Goal: Task Accomplishment & Management: Manage account settings

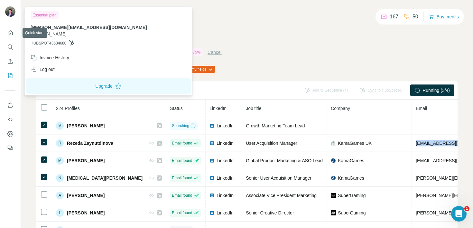
scroll to position [0, 44]
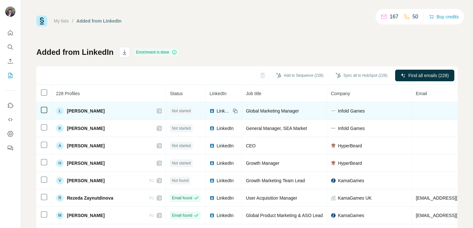
click at [43, 113] on table "228 Profiles Status LinkedIn Job title Company Email Mobile Company website Lan…" at bounding box center [364, 180] width 657 height 191
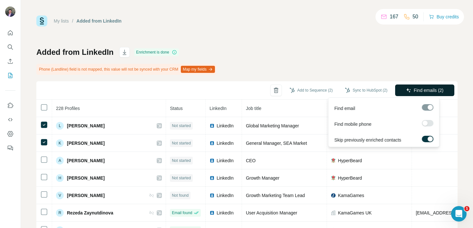
click at [431, 91] on span "Find emails (2)" at bounding box center [429, 90] width 30 height 6
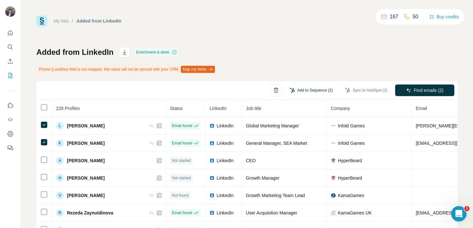
click at [316, 89] on button "Add to Sequence (2)" at bounding box center [311, 90] width 52 height 10
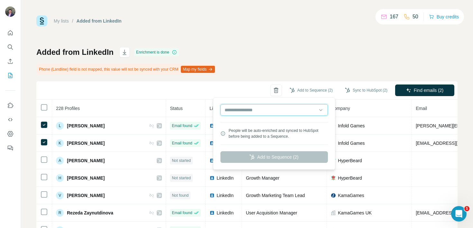
click at [287, 112] on input "text" at bounding box center [273, 110] width 107 height 12
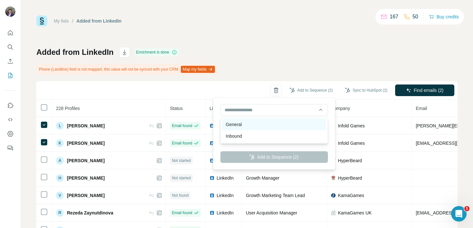
click at [266, 124] on div "General" at bounding box center [274, 124] width 104 height 12
type input "*******"
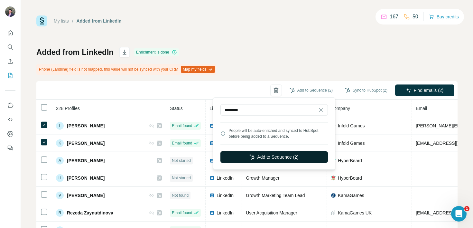
click at [265, 158] on button "Add to Sequence (2)" at bounding box center [273, 157] width 107 height 12
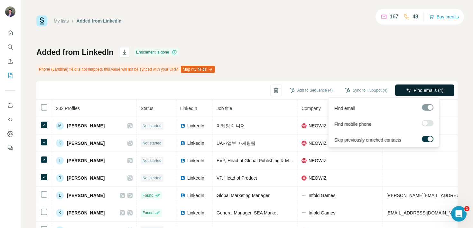
click at [416, 90] on span "Find emails (4)" at bounding box center [429, 90] width 30 height 6
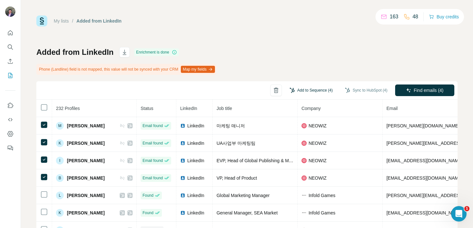
click at [316, 89] on button "Add to Sequence (4)" at bounding box center [311, 90] width 52 height 10
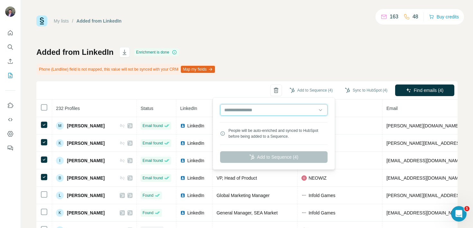
click at [268, 113] on input "text" at bounding box center [273, 110] width 107 height 12
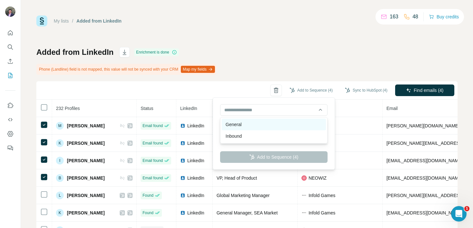
click at [245, 126] on div "General" at bounding box center [274, 124] width 104 height 12
type input "*******"
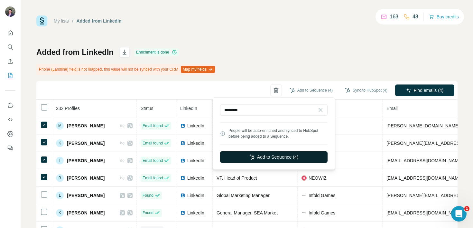
click at [249, 158] on icon "button" at bounding box center [251, 156] width 5 height 5
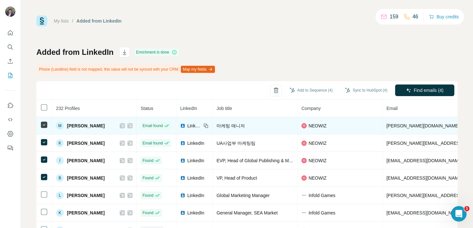
click at [208, 124] on icon at bounding box center [205, 125] width 5 height 5
click at [192, 126] on span "LinkedIn" at bounding box center [194, 125] width 14 height 6
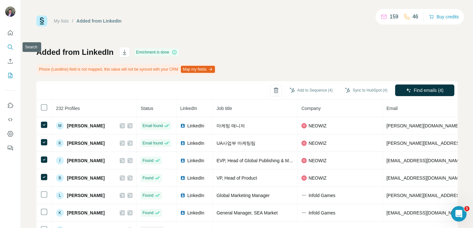
click at [12, 44] on icon "Search" at bounding box center [10, 47] width 6 height 6
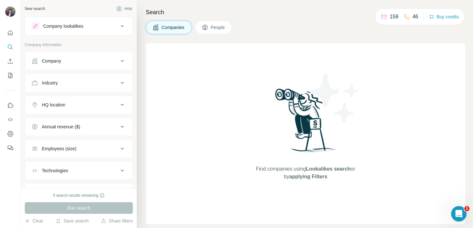
click at [83, 62] on div "Company" at bounding box center [75, 61] width 87 height 6
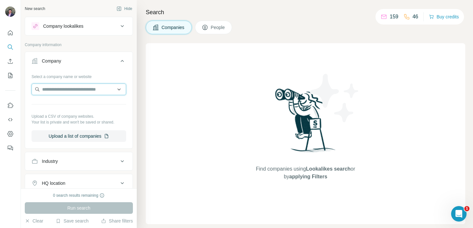
click at [70, 86] on input "text" at bounding box center [79, 89] width 95 height 12
type input "*"
paste input "**********"
type input "**********"
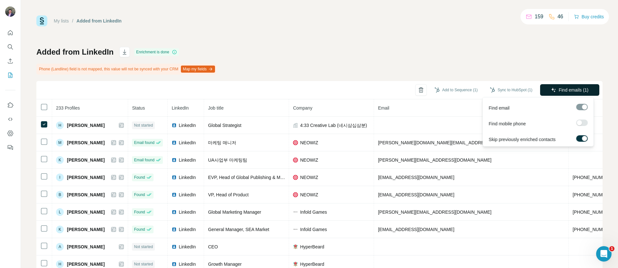
click at [551, 88] on icon "button" at bounding box center [553, 90] width 5 height 5
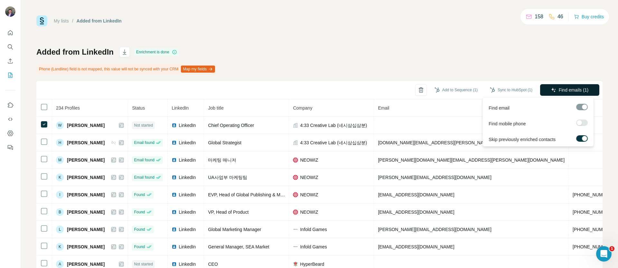
click at [542, 92] on button "Find emails (1)" at bounding box center [569, 90] width 59 height 12
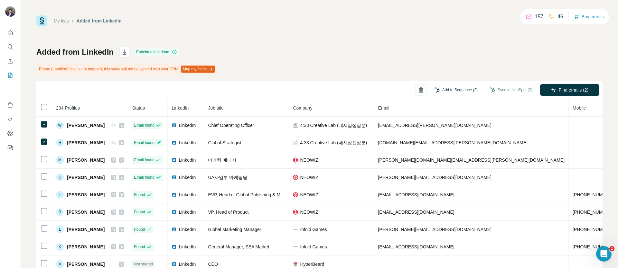
click at [463, 89] on button "Add to Sequence (2)" at bounding box center [456, 90] width 52 height 10
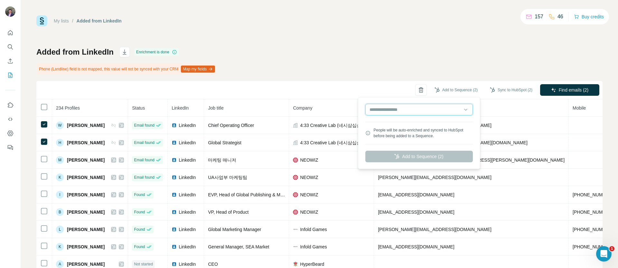
click at [396, 114] on input "text" at bounding box center [418, 110] width 107 height 12
click at [386, 127] on div "General" at bounding box center [419, 124] width 104 height 12
type input "*******"
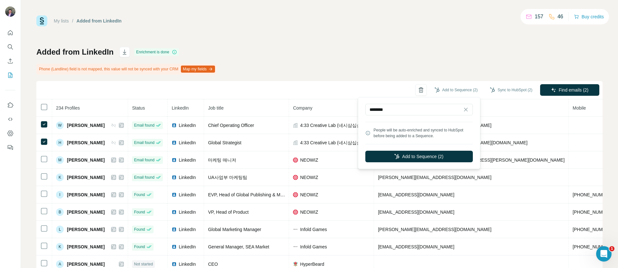
click at [389, 163] on div "******* People will be auto-enriched and synced to HubSpot before being added t…" at bounding box center [418, 133] width 119 height 69
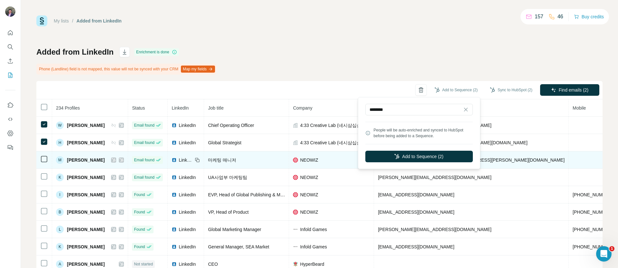
click at [390, 159] on button "Add to Sequence (2)" at bounding box center [418, 157] width 107 height 12
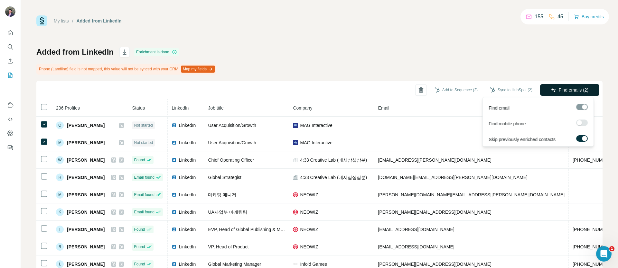
click at [541, 90] on button "Find emails (2)" at bounding box center [569, 90] width 59 height 12
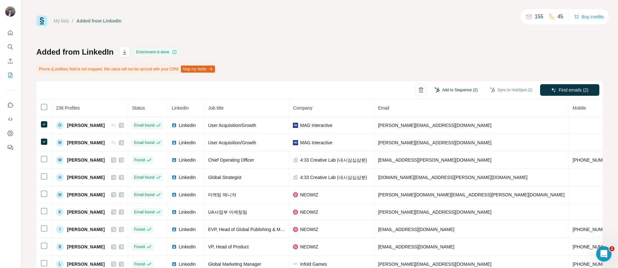
click at [451, 91] on button "Add to Sequence (2)" at bounding box center [456, 90] width 52 height 10
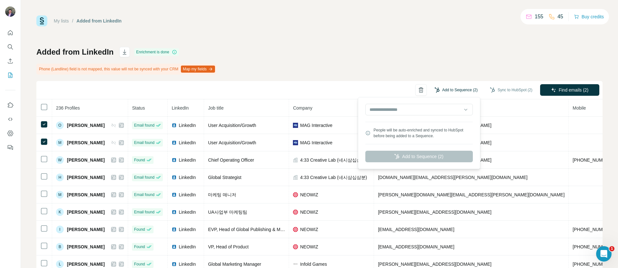
click at [451, 89] on button "Add to Sequence (2)" at bounding box center [456, 90] width 52 height 10
click at [426, 107] on input "text" at bounding box center [418, 110] width 107 height 12
click at [394, 126] on div "General" at bounding box center [419, 124] width 104 height 12
type input "*******"
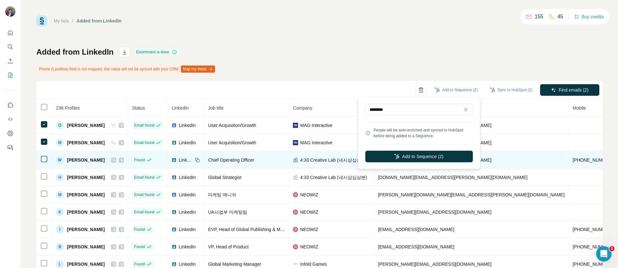
click at [394, 157] on icon "button" at bounding box center [396, 156] width 5 height 5
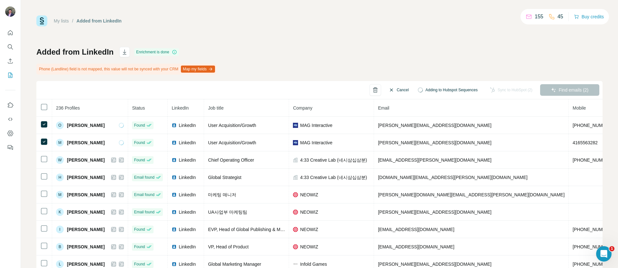
click at [388, 89] on button "Cancel" at bounding box center [398, 90] width 29 height 12
click at [378, 88] on div "Add to Sequence (2) Sync to HubSpot (2) Find emails (2)" at bounding box center [319, 90] width 566 height 18
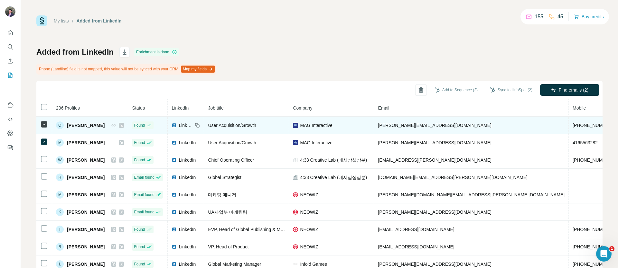
click at [441, 122] on td "[PERSON_NAME][EMAIL_ADDRESS][DOMAIN_NAME]" at bounding box center [471, 125] width 195 height 17
click at [388, 125] on span "[PERSON_NAME][EMAIL_ADDRESS][DOMAIN_NAME]" at bounding box center [434, 125] width 113 height 5
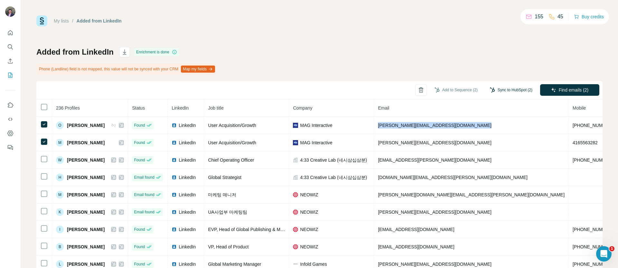
click at [494, 88] on button "Sync to HubSpot (2)" at bounding box center [510, 90] width 51 height 10
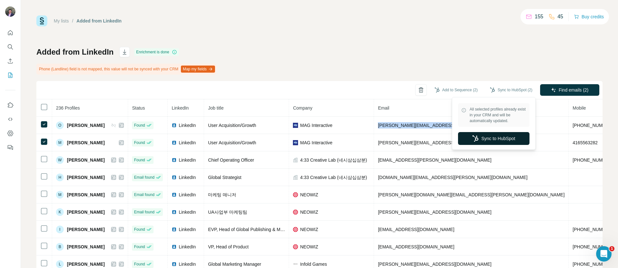
click at [490, 139] on button "Sync to HubSpot" at bounding box center [493, 138] width 71 height 13
